Goal: Task Accomplishment & Management: Manage account settings

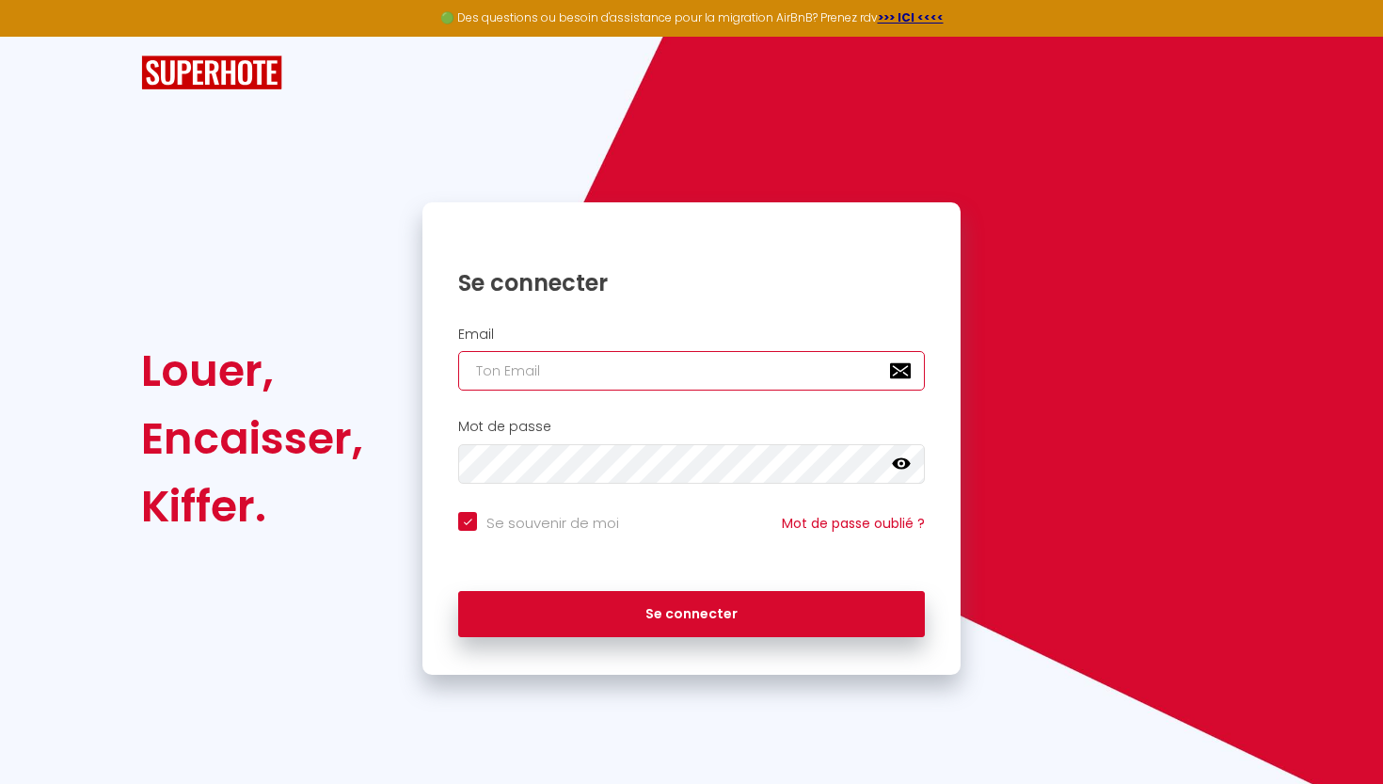
type input "[EMAIL_ADDRESS][DOMAIN_NAME]"
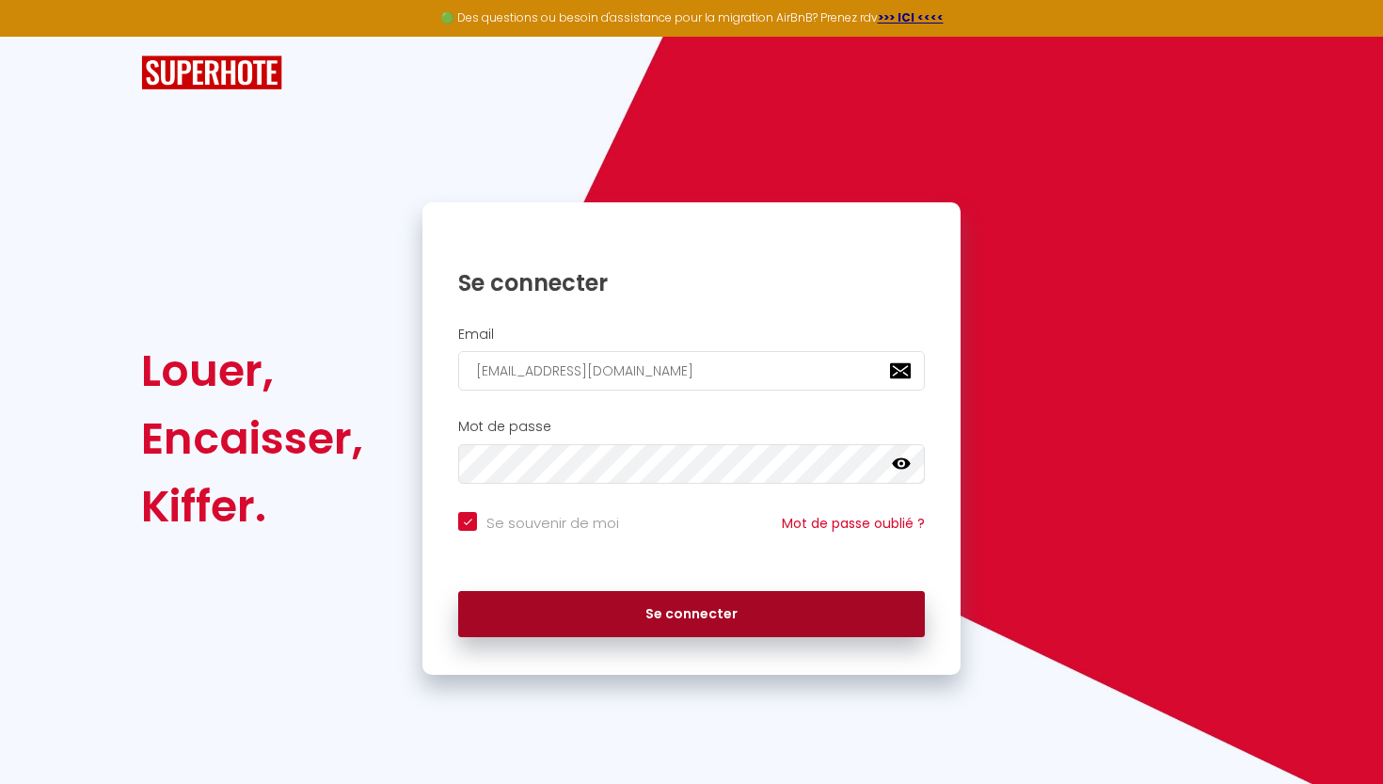
click at [748, 613] on button "Se connecter" at bounding box center [691, 614] width 467 height 47
checkbox input "true"
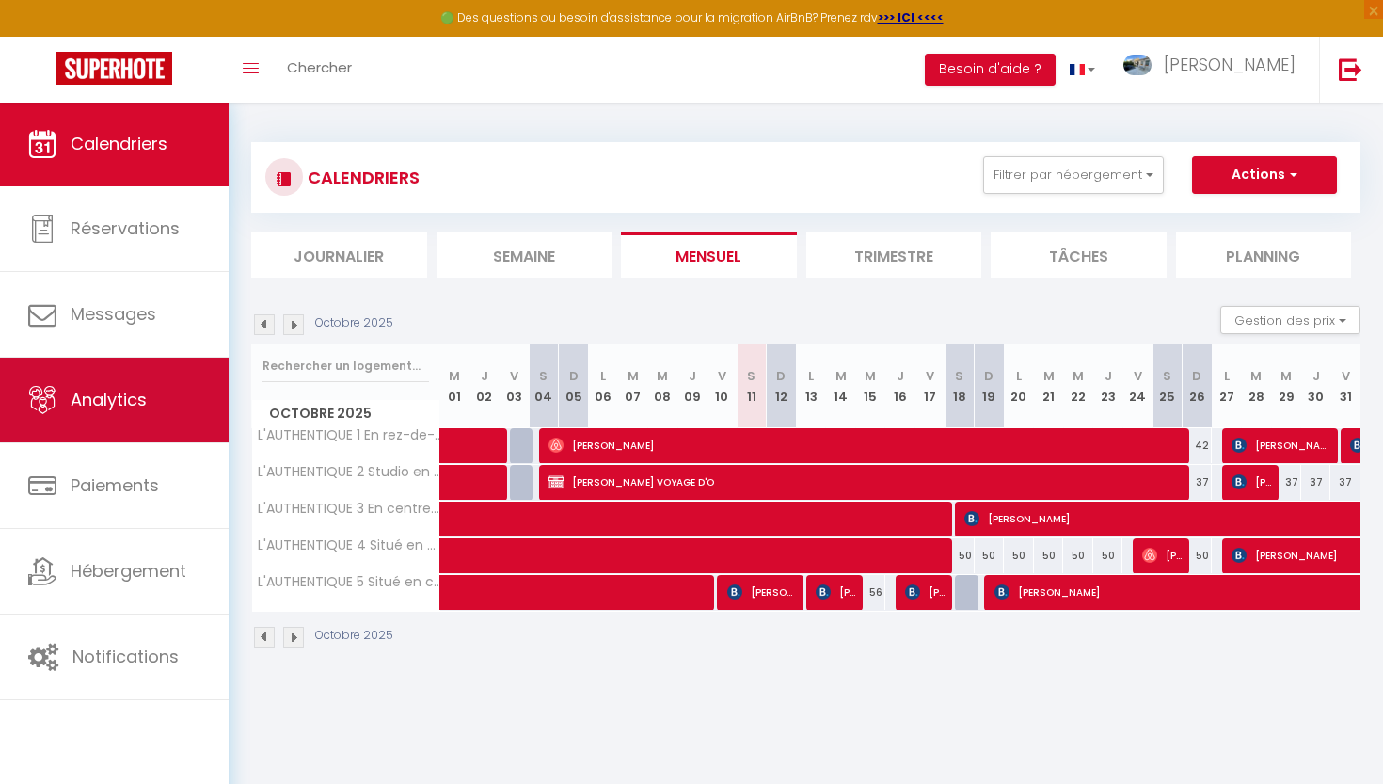
click at [119, 414] on link "Analytics" at bounding box center [114, 400] width 229 height 85
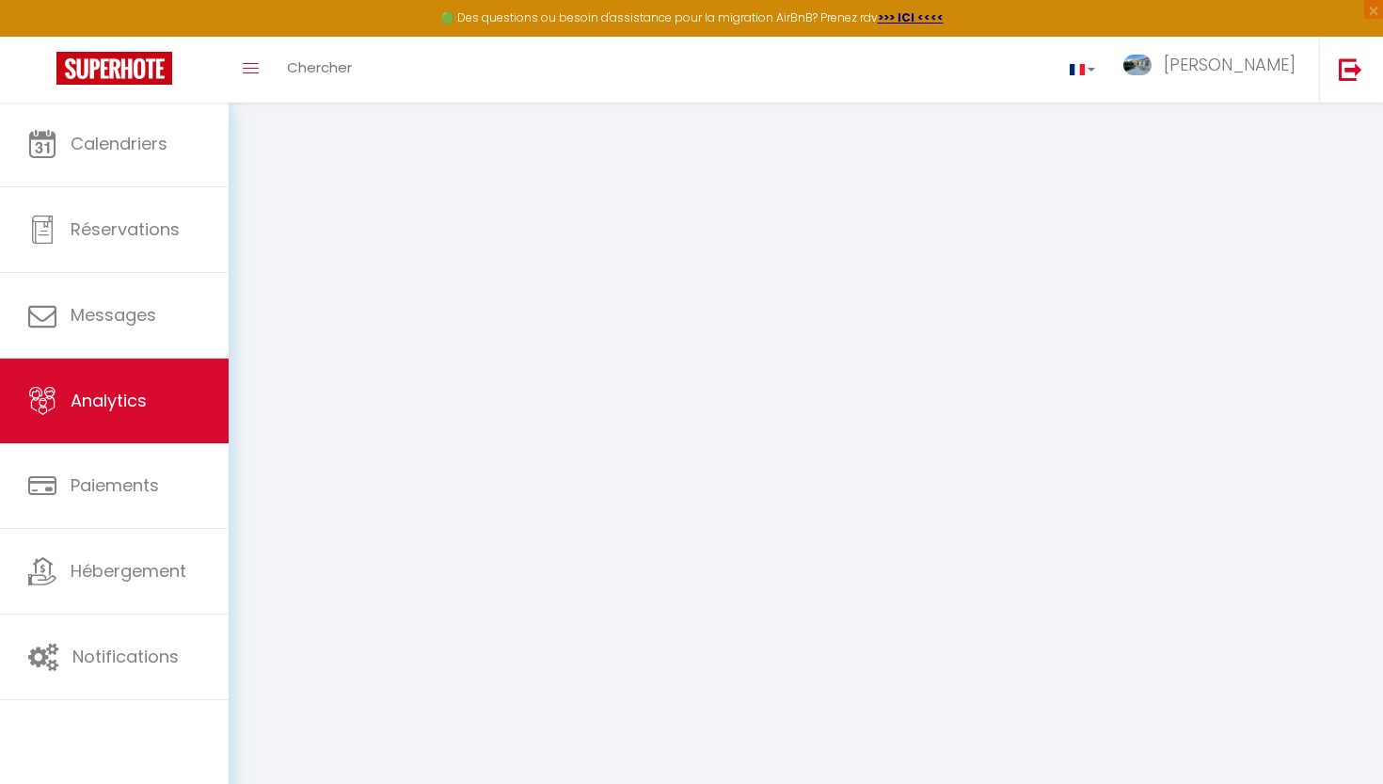
select select "2025"
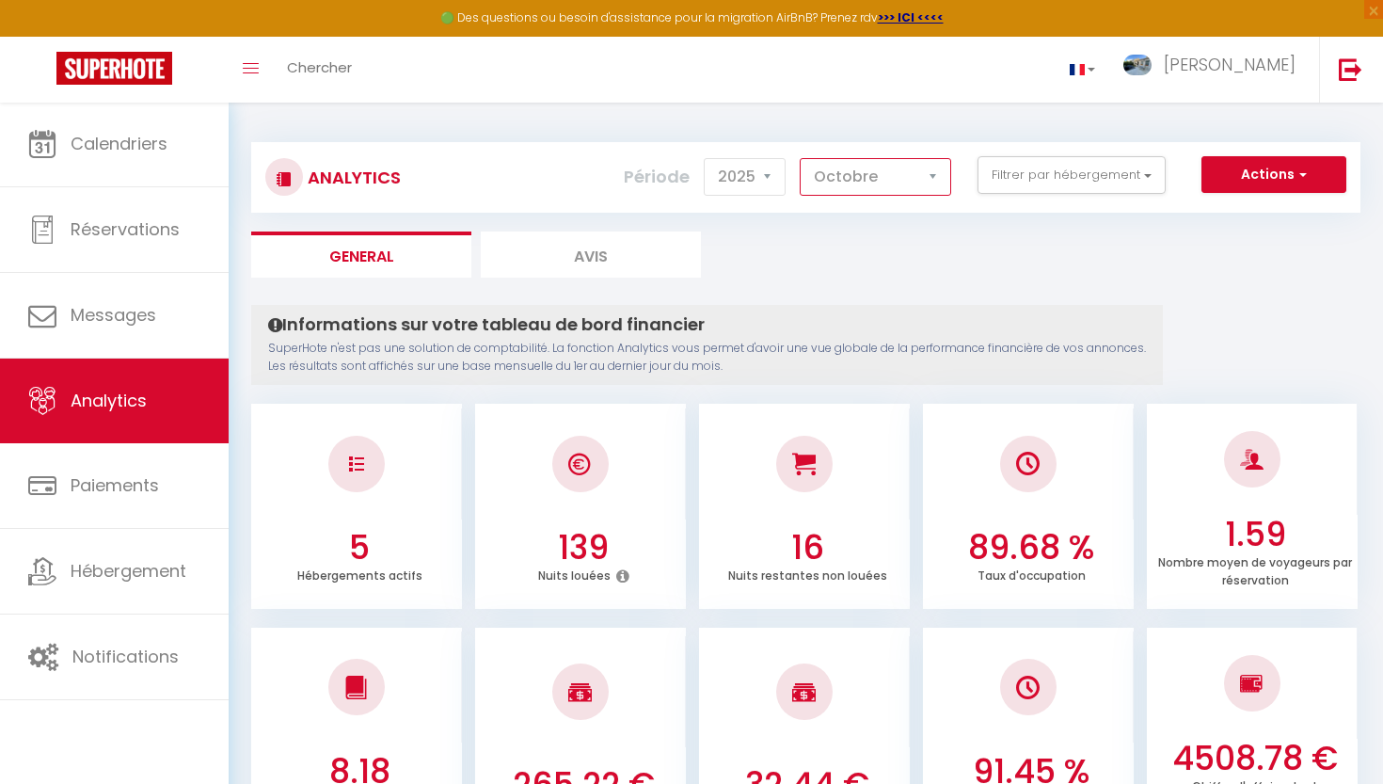
select select "8"
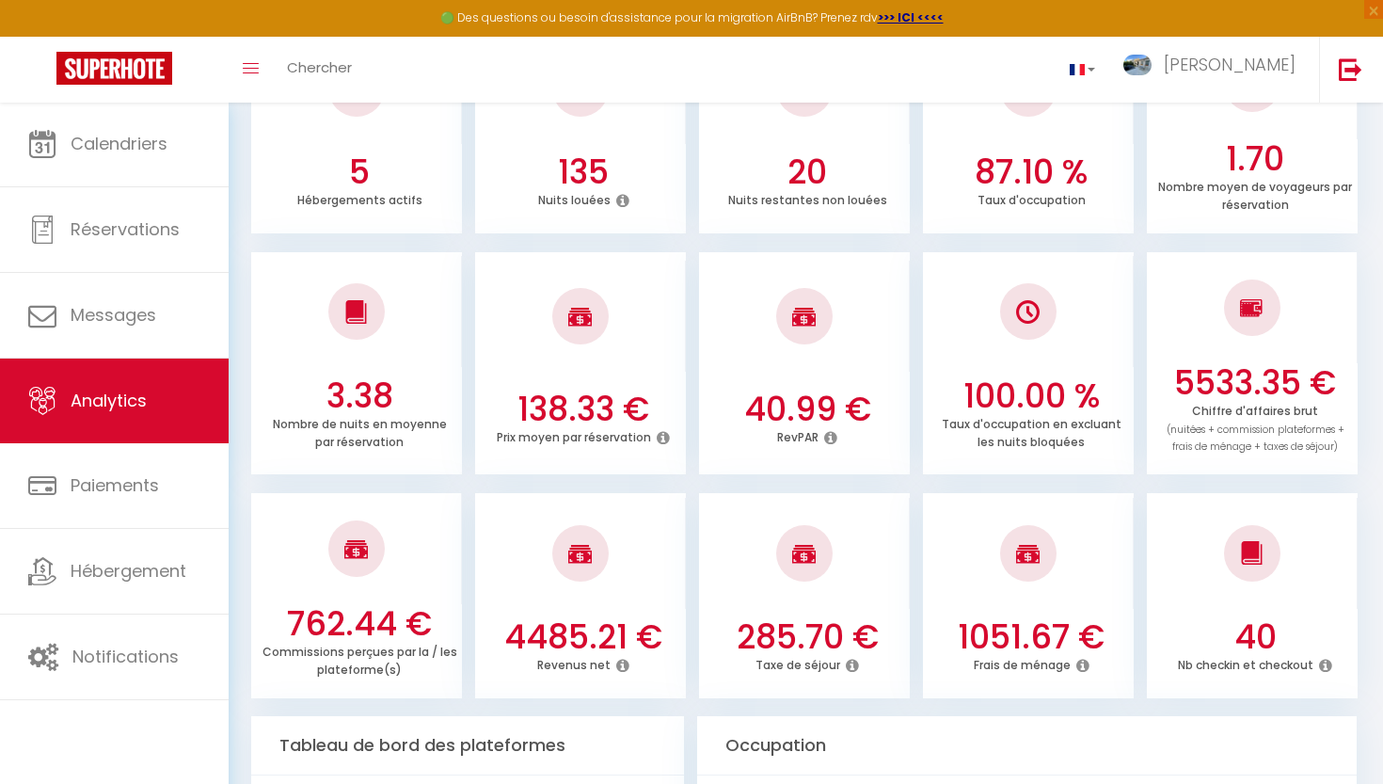
scroll to position [376, 0]
click at [623, 657] on icon at bounding box center [622, 664] width 13 height 15
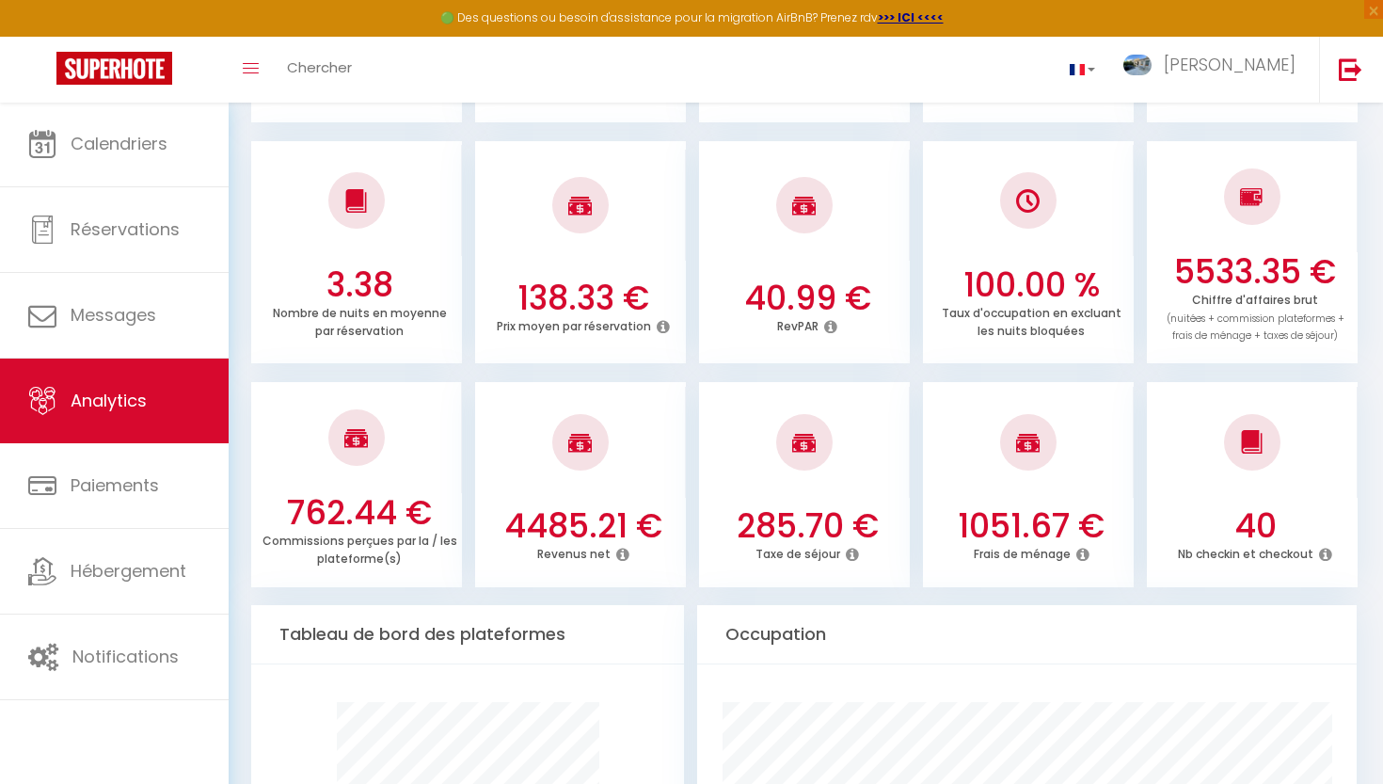
scroll to position [485, 0]
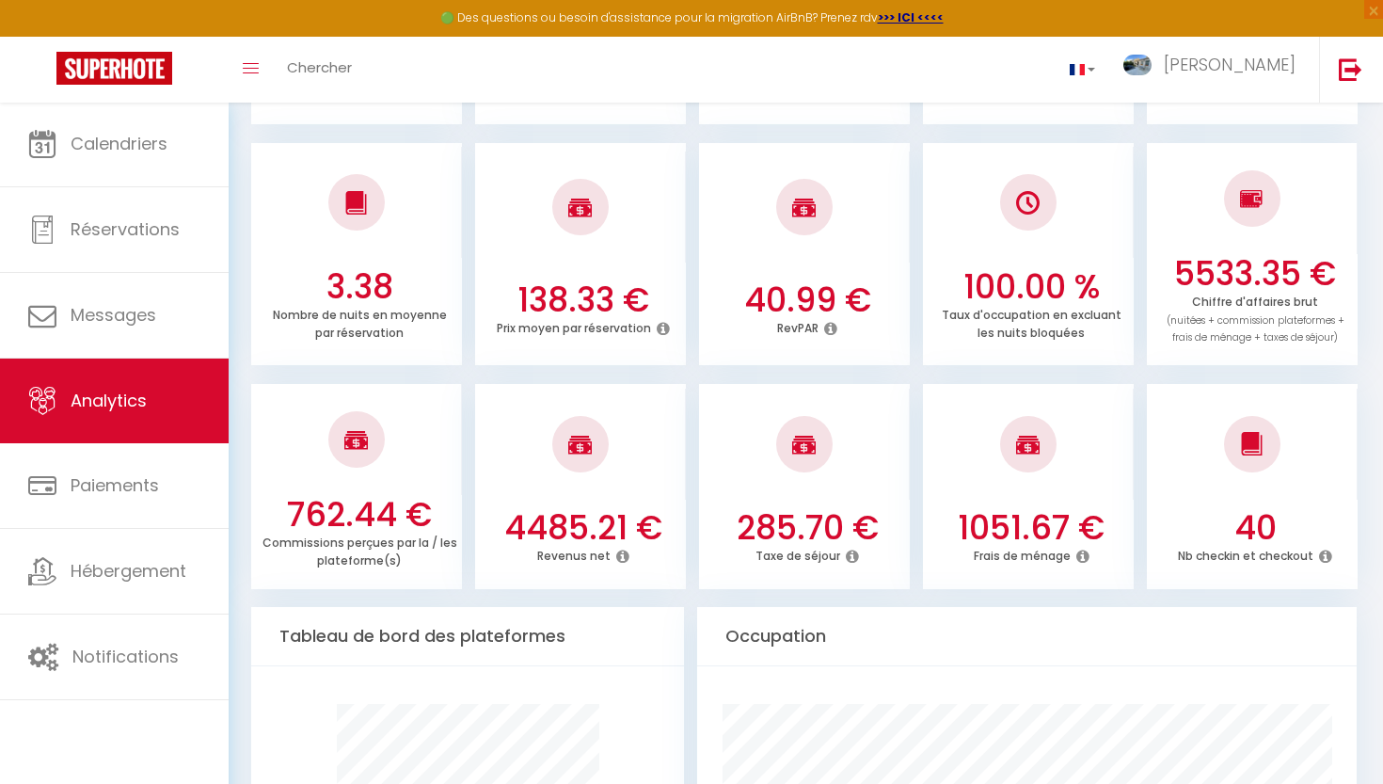
click at [618, 549] on icon at bounding box center [622, 556] width 13 height 15
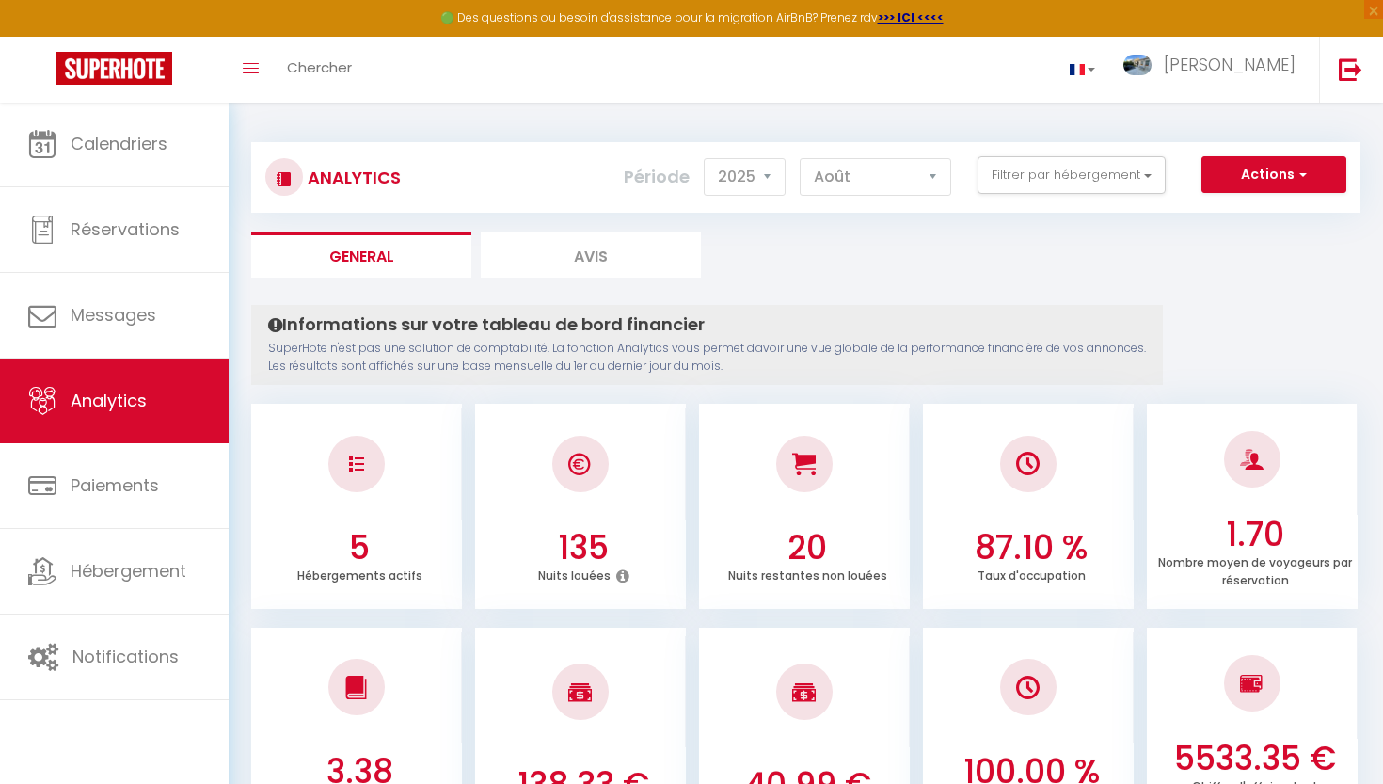
scroll to position [0, 0]
click at [592, 255] on li "Avis" at bounding box center [591, 254] width 220 height 46
select select "2025"
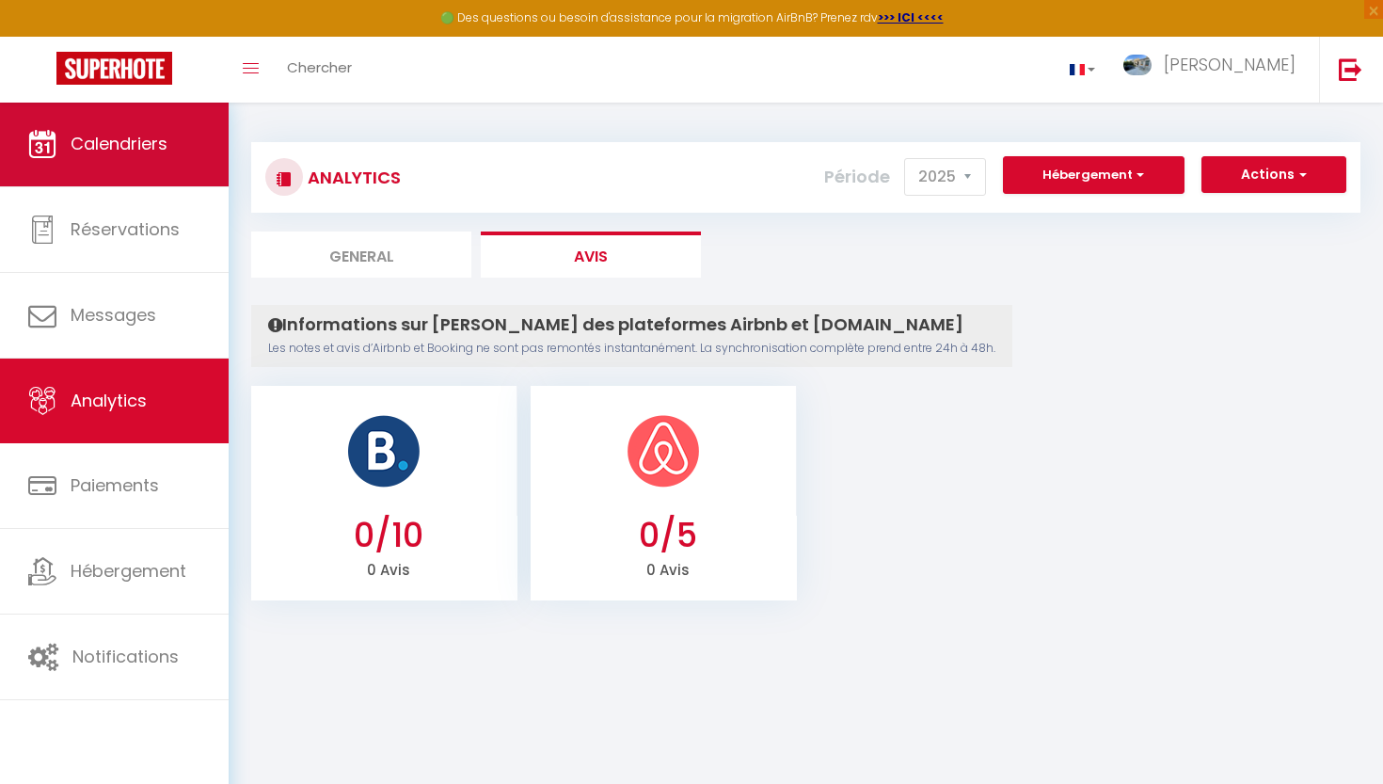
click at [137, 160] on link "Calendriers" at bounding box center [114, 144] width 229 height 85
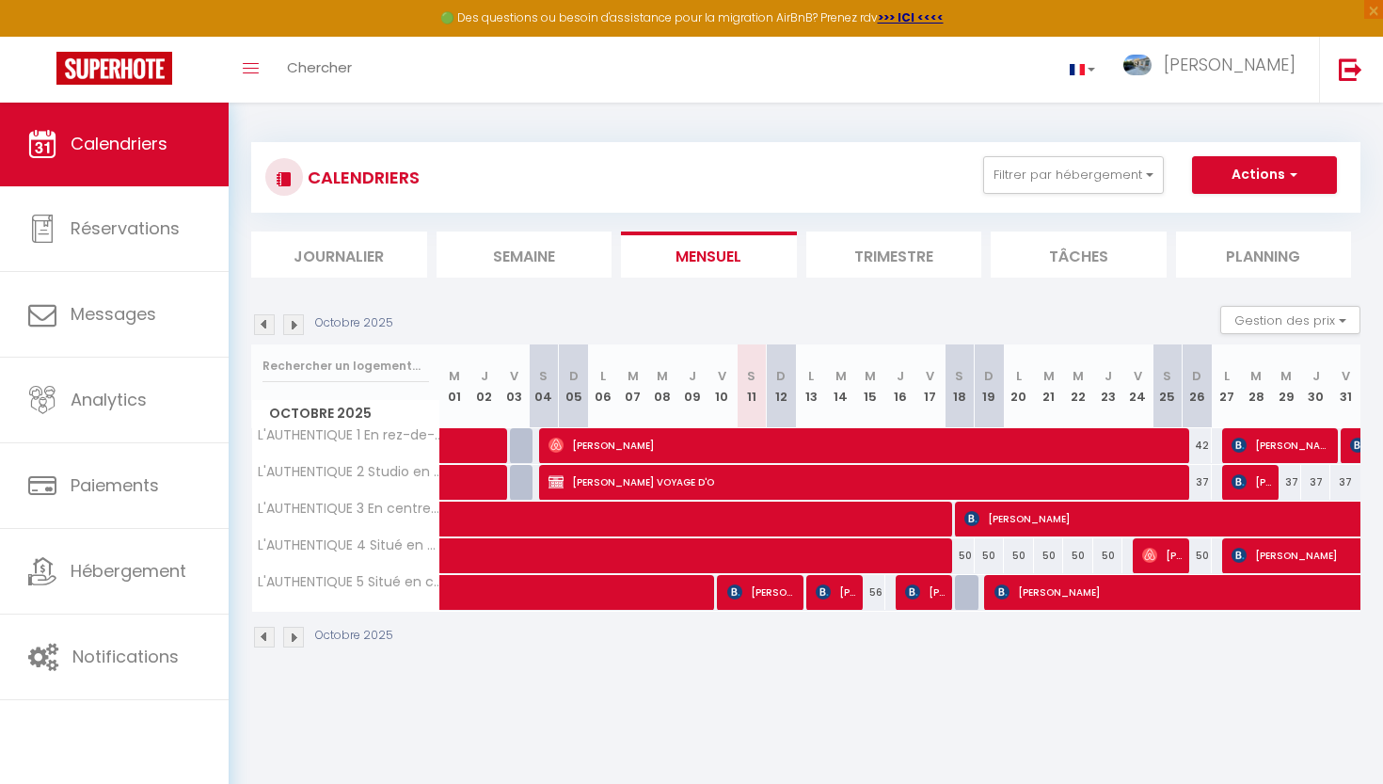
click at [264, 330] on img at bounding box center [264, 324] width 21 height 21
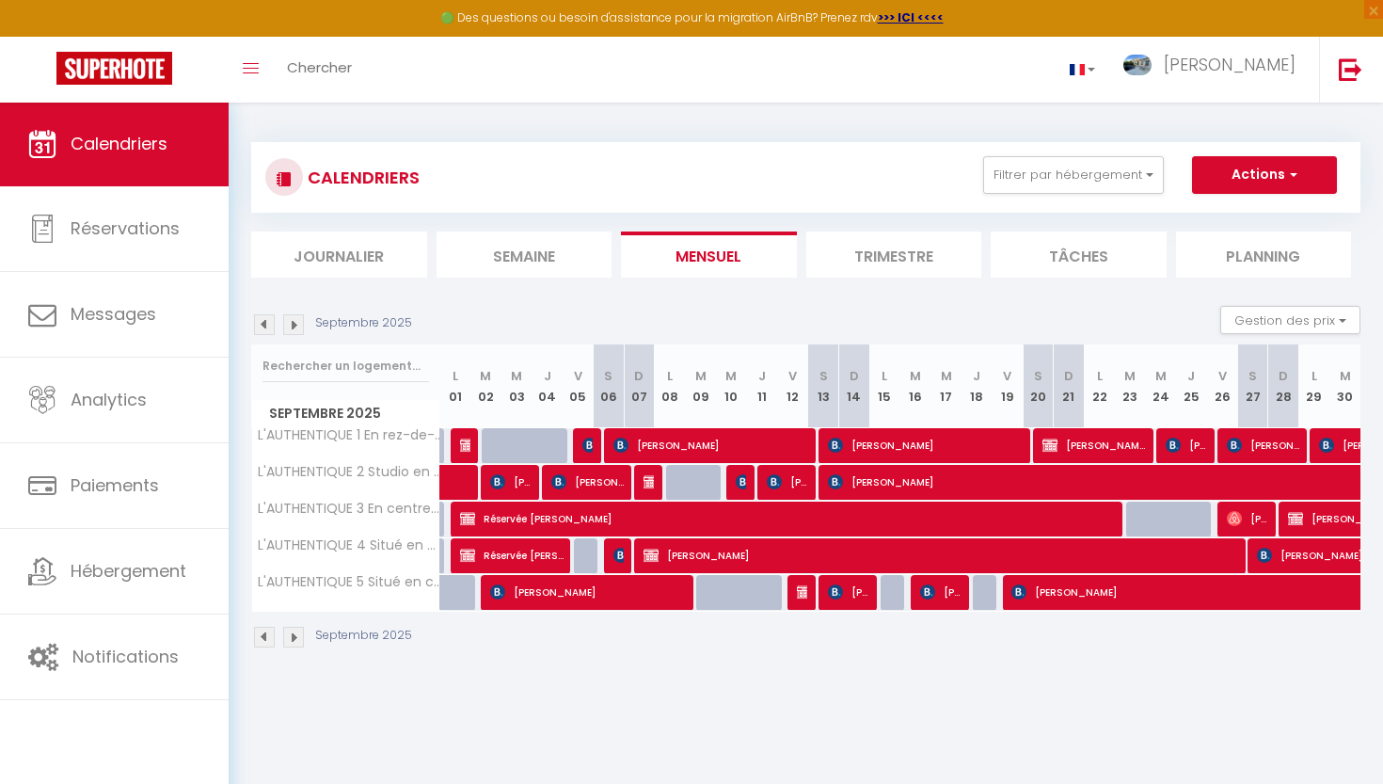
click at [264, 330] on img at bounding box center [264, 324] width 21 height 21
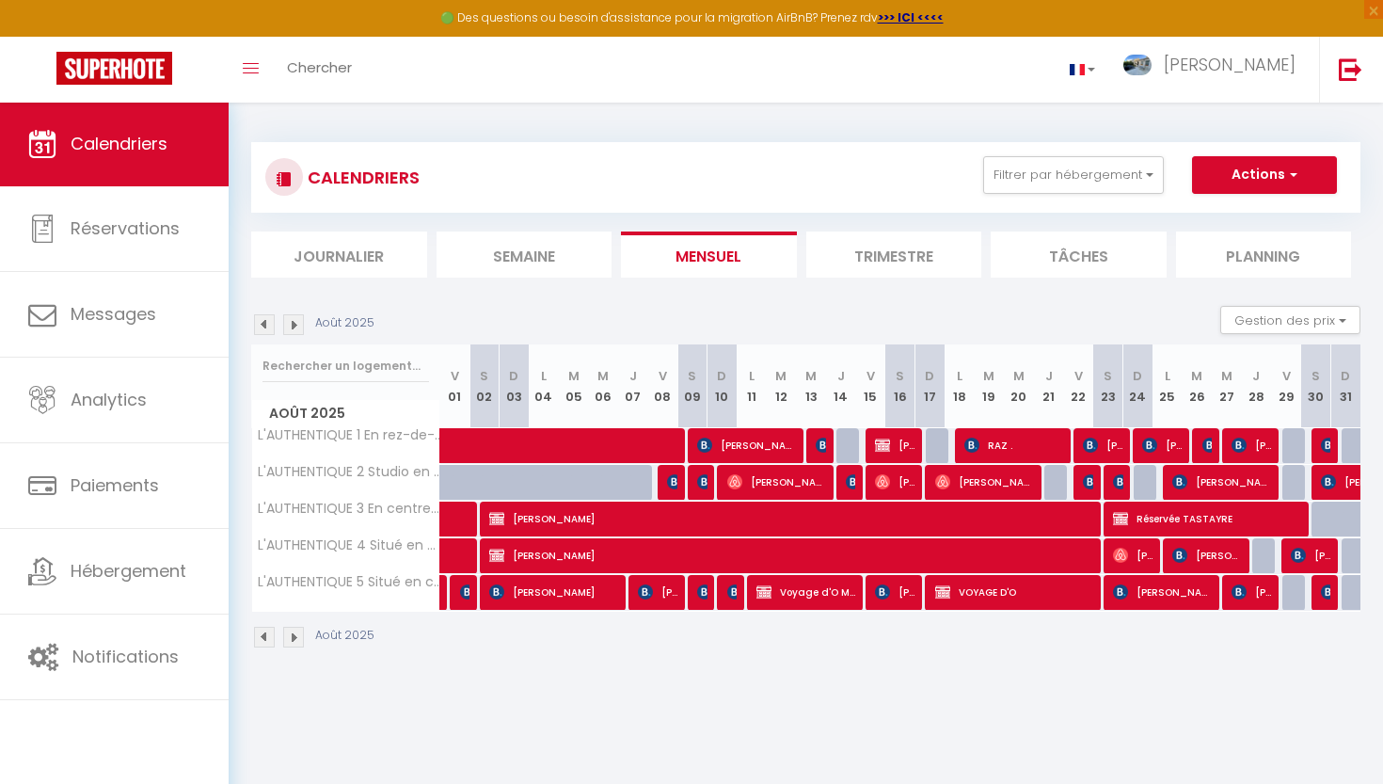
click at [264, 330] on img at bounding box center [264, 324] width 21 height 21
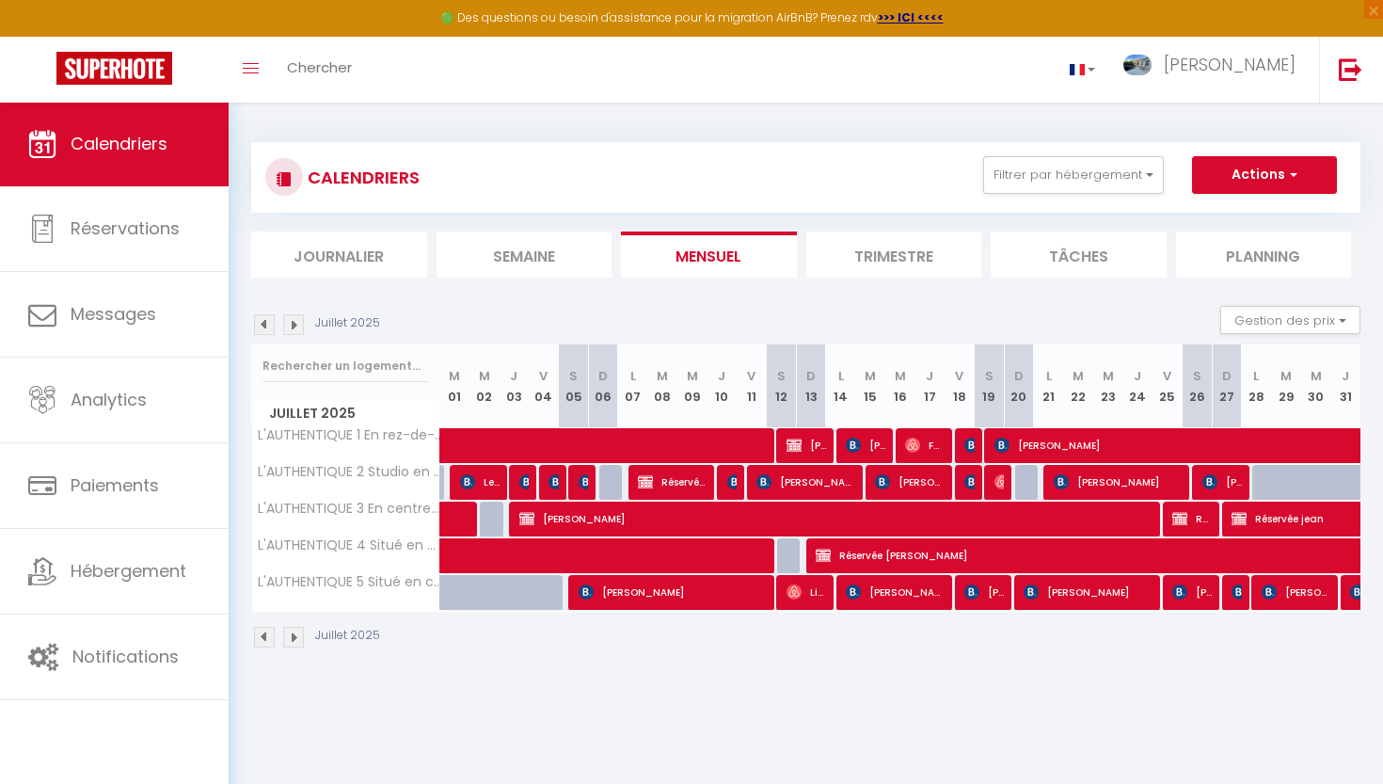
click at [880, 515] on span "[PERSON_NAME]" at bounding box center [840, 519] width 643 height 36
select select "OK"
select select "KO"
select select "0"
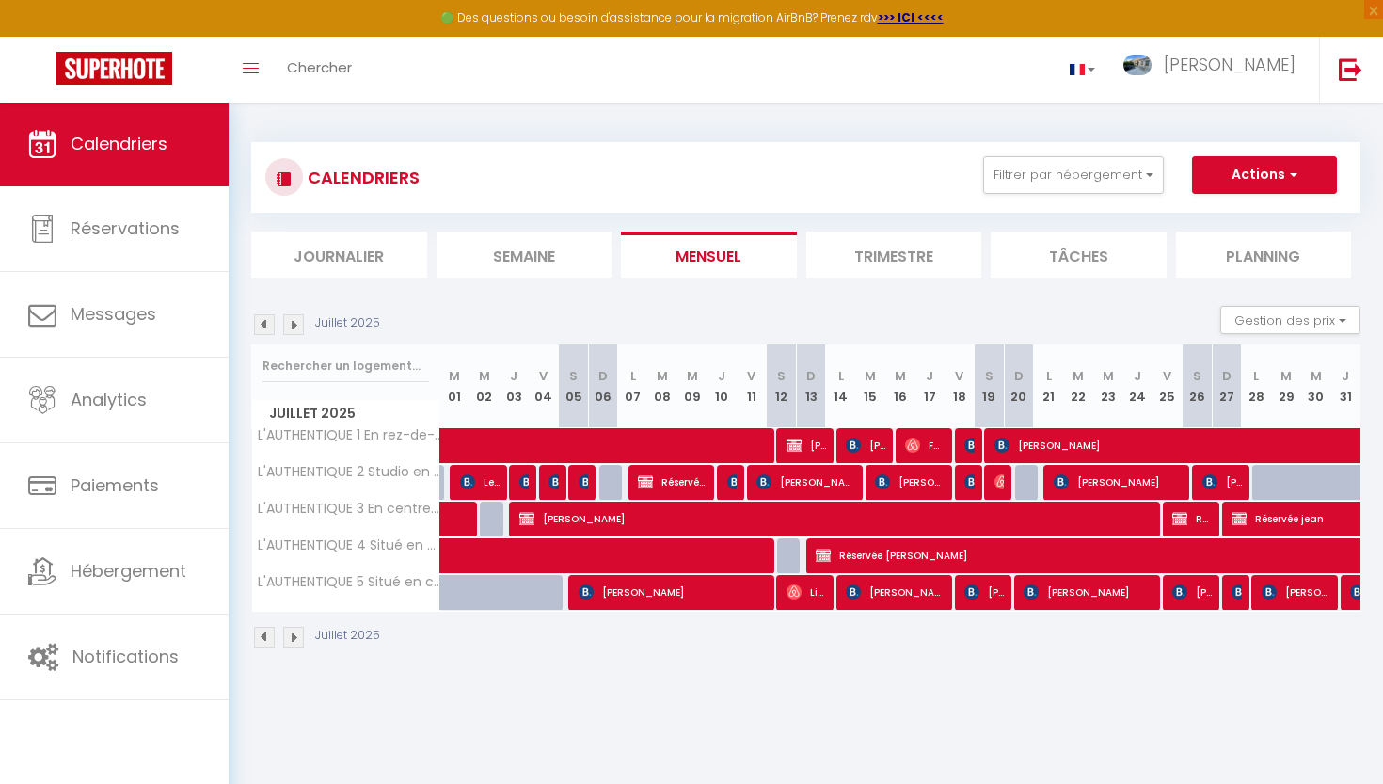
select select "1"
select select
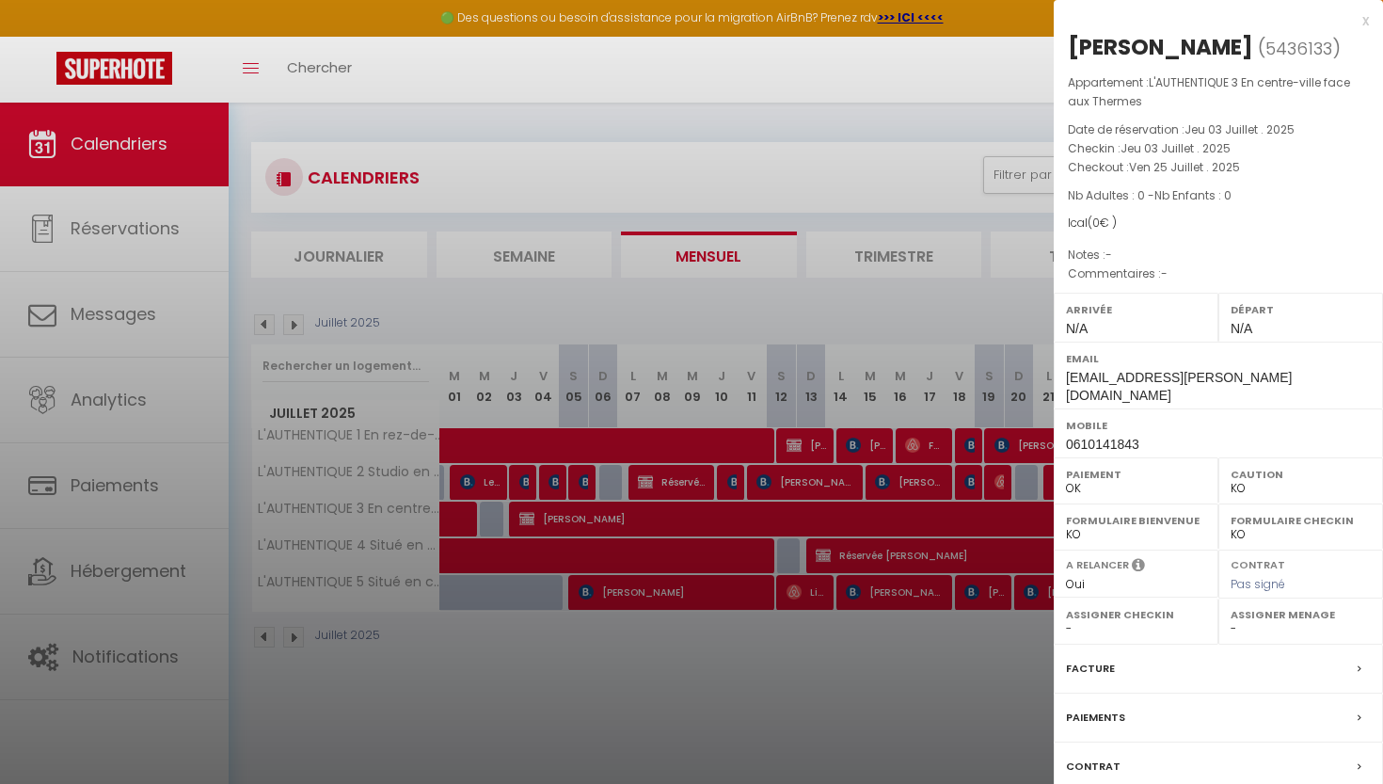
click at [1156, 712] on icon at bounding box center [1360, 717] width 4 height 11
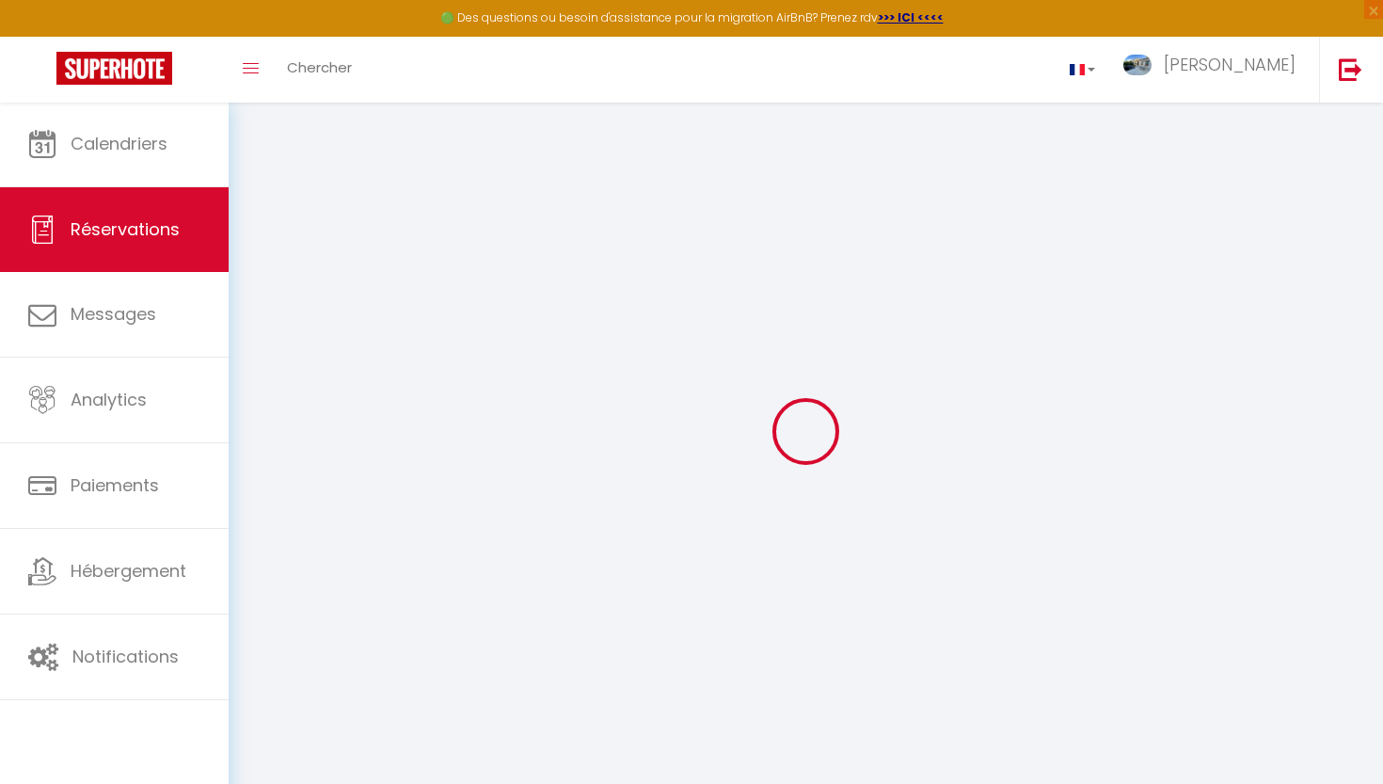
select select
checkbox input "false"
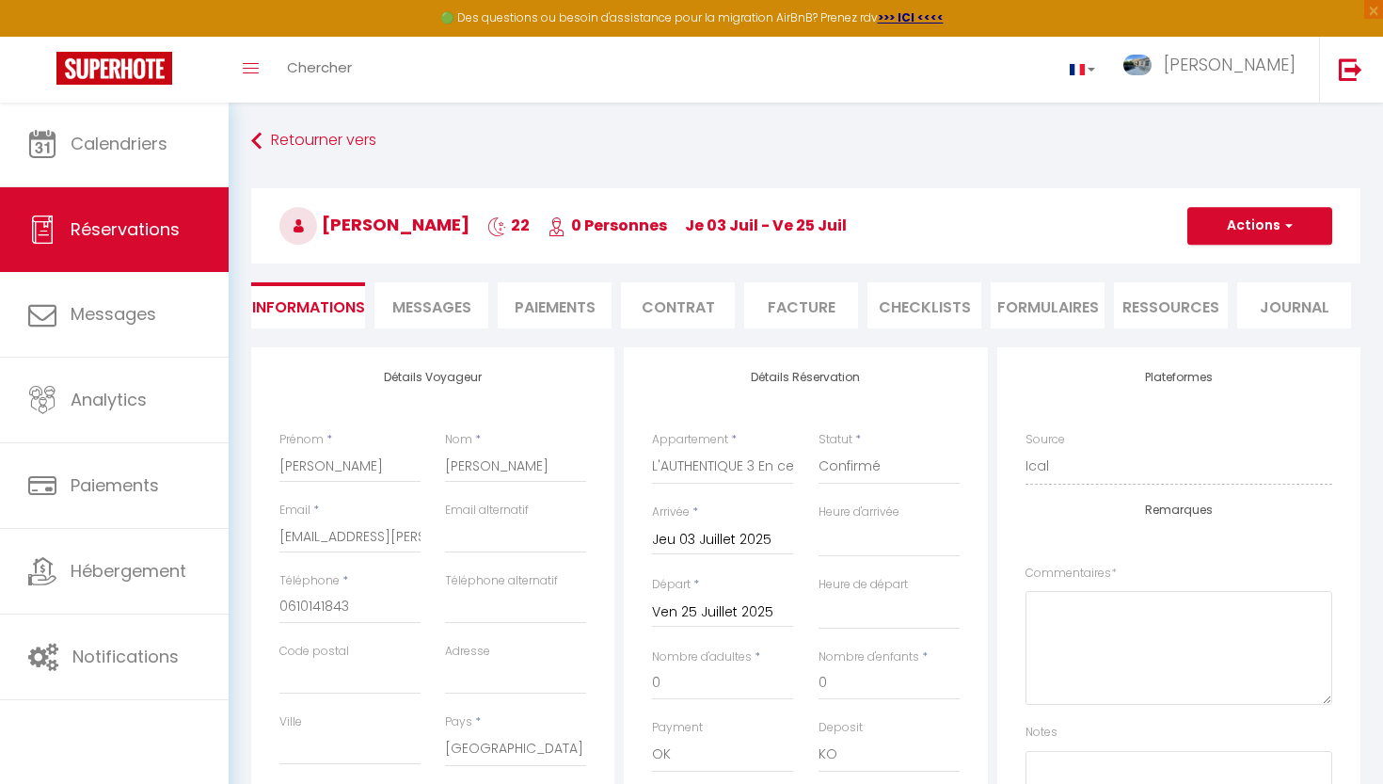
select select
checkbox input "false"
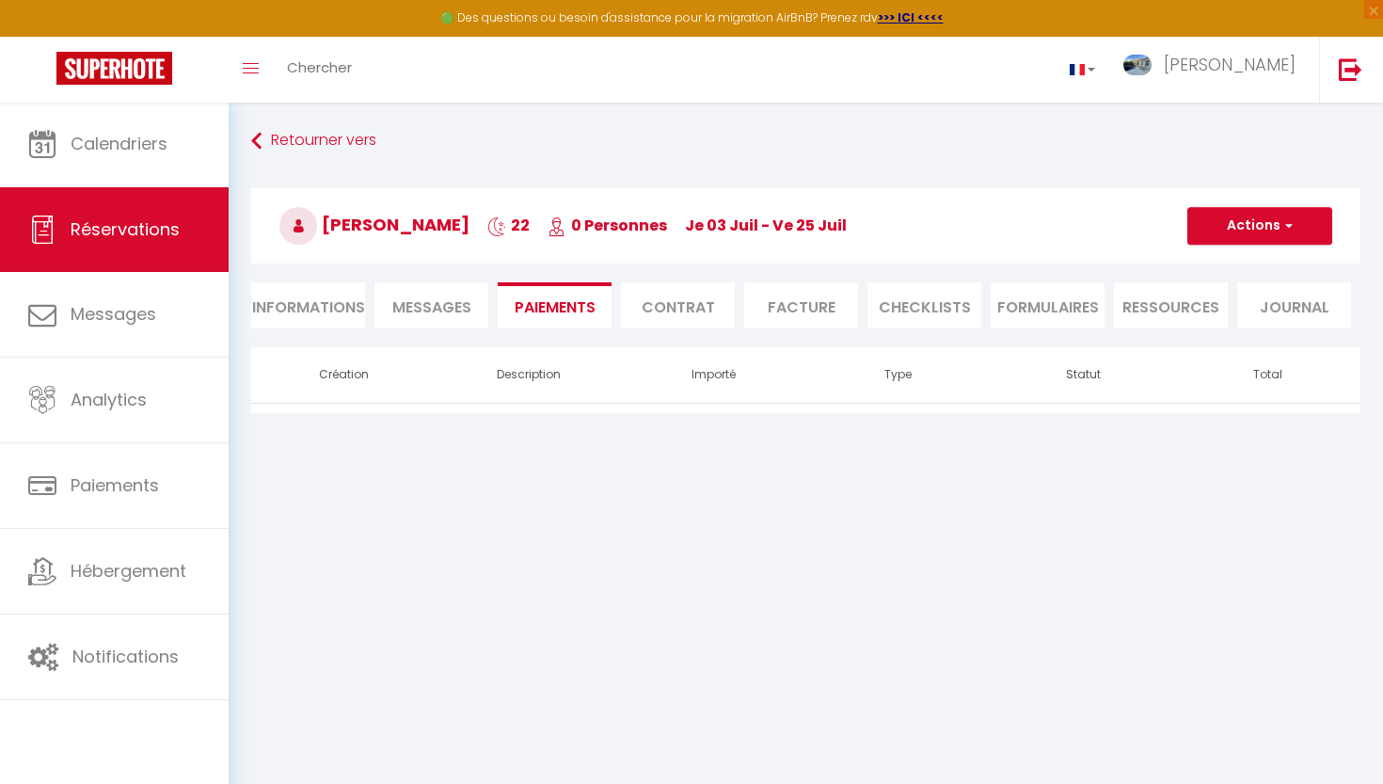
click at [334, 310] on li "Informations" at bounding box center [308, 305] width 114 height 46
select select
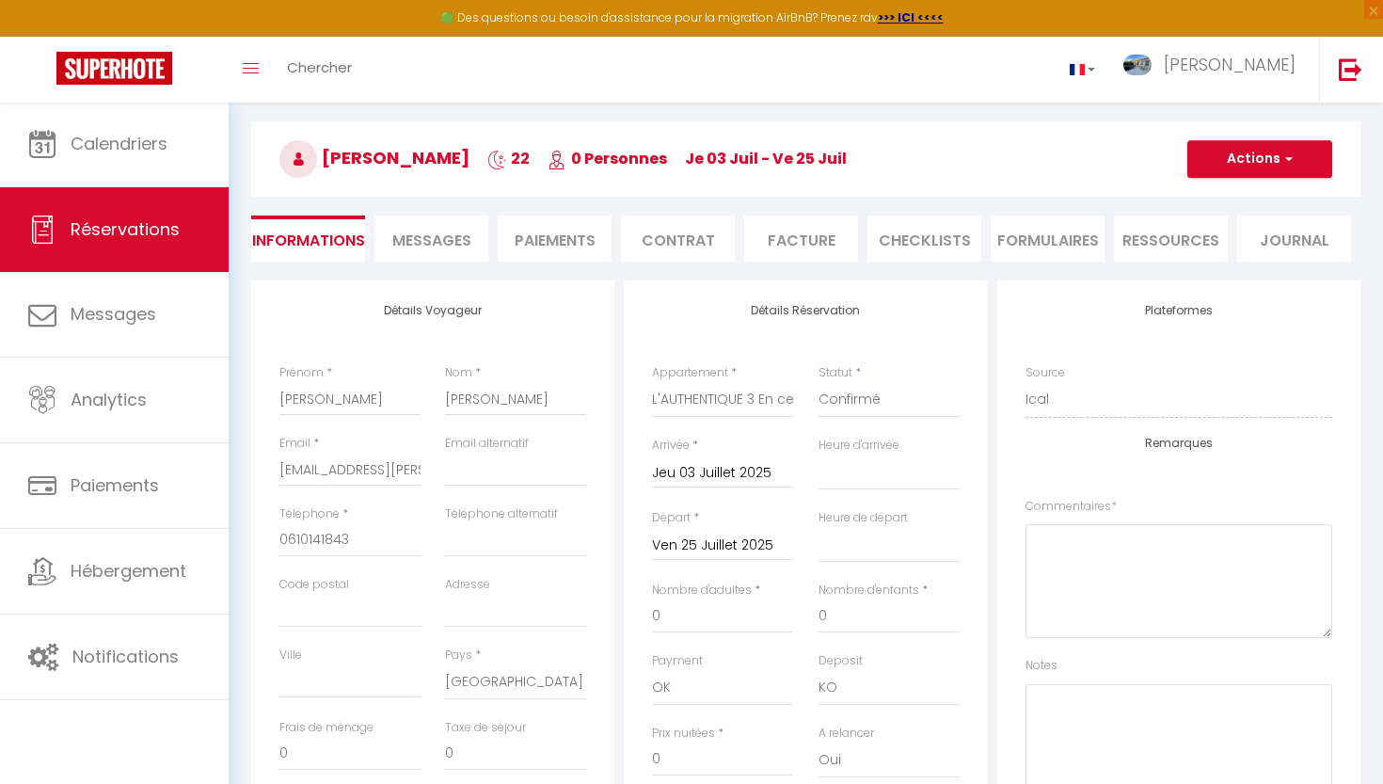
scroll to position [52, 0]
